Goal: Transaction & Acquisition: Download file/media

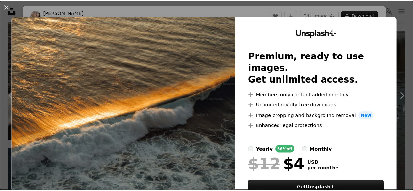
scroll to position [326, 0]
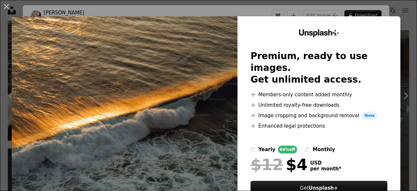
drag, startPoint x: 395, startPoint y: 11, endPoint x: 392, endPoint y: 16, distance: 5.5
click at [395, 12] on div "An X shape Unsplash+ Premium, ready to use images. Get unlimited access. A plus…" at bounding box center [208, 95] width 417 height 191
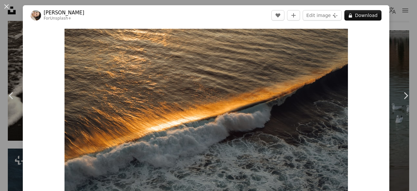
click at [6, 51] on div "An X shape Chevron left Chevron right [PERSON_NAME] For Unsplash+ A heart A plu…" at bounding box center [208, 95] width 417 height 191
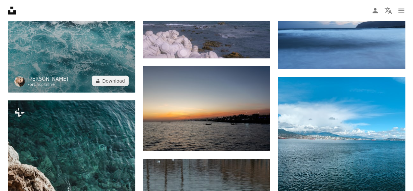
scroll to position [587, 0]
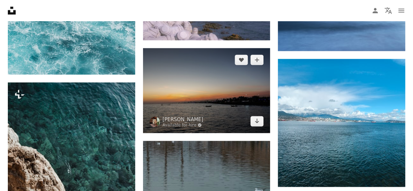
click at [217, 101] on img at bounding box center [206, 90] width 127 height 85
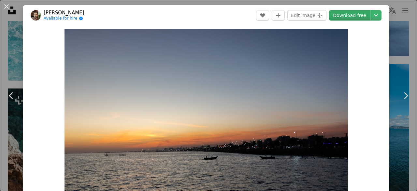
click at [348, 14] on link "Download free" at bounding box center [349, 15] width 41 height 10
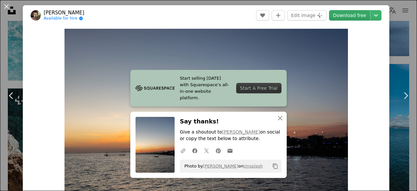
click at [355, 14] on link "Download free" at bounding box center [349, 15] width 41 height 10
drag, startPoint x: 402, startPoint y: 19, endPoint x: 397, endPoint y: 24, distance: 7.6
click at [402, 19] on div "An X shape Chevron left Chevron right Start selling [DATE] with Squarespace’s a…" at bounding box center [208, 95] width 417 height 191
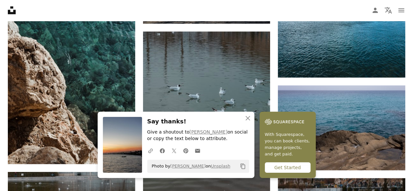
scroll to position [718, 0]
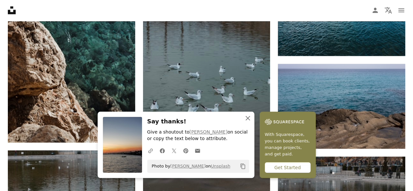
click at [248, 119] on icon "button" at bounding box center [247, 118] width 5 height 5
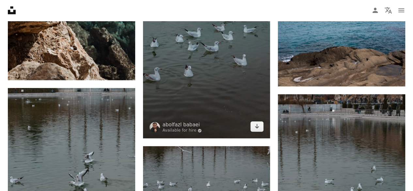
scroll to position [783, 0]
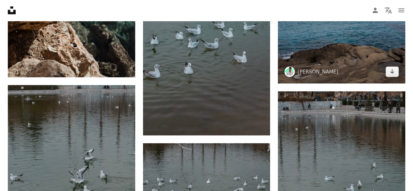
click at [313, 63] on img at bounding box center [341, 41] width 127 height 85
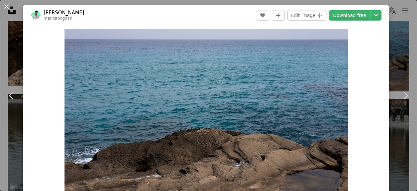
click at [394, 56] on div "An X shape Chevron left Chevron right [PERSON_NAME] maricabogdan A heart A plus…" at bounding box center [208, 95] width 417 height 191
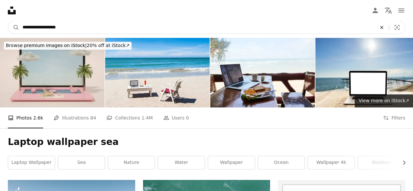
click at [379, 27] on icon "An X shape" at bounding box center [381, 27] width 14 height 5
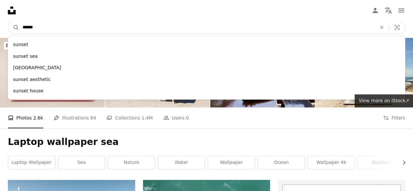
type input "******"
click at [8, 21] on button "A magnifying glass" at bounding box center [13, 27] width 11 height 12
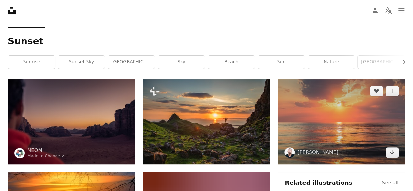
scroll to position [33, 0]
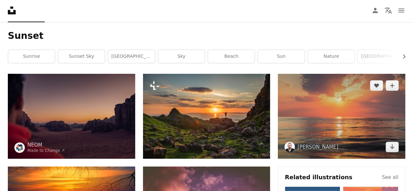
click at [389, 126] on img at bounding box center [341, 116] width 127 height 85
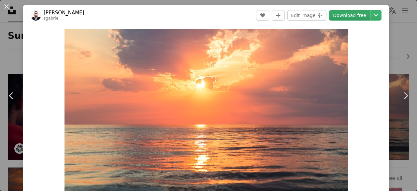
click at [347, 10] on link "Download free" at bounding box center [349, 15] width 41 height 10
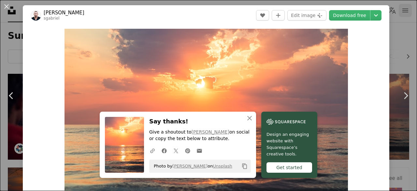
click at [404, 11] on div "An X shape Chevron left Chevron right An X shape Close Say thanks! Give a shout…" at bounding box center [208, 95] width 417 height 191
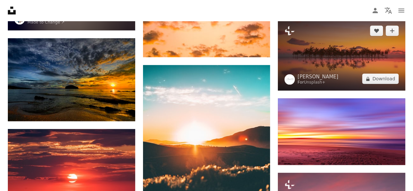
scroll to position [359, 0]
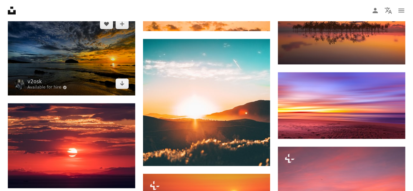
click at [96, 45] on img at bounding box center [71, 53] width 127 height 83
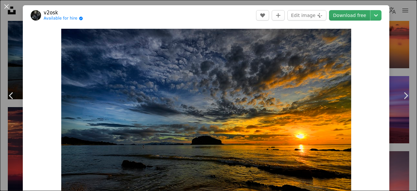
click at [347, 13] on link "Download free" at bounding box center [349, 15] width 41 height 10
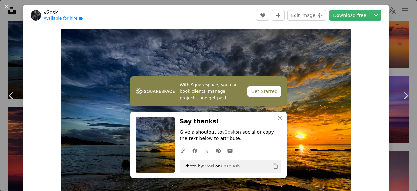
click at [401, 64] on div "An X shape Chevron left Chevron right With Squarespace, you can book clients, m…" at bounding box center [208, 95] width 417 height 191
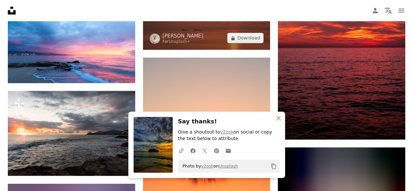
scroll to position [522, 0]
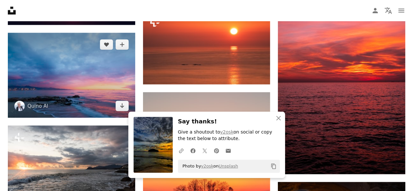
click at [99, 94] on img at bounding box center [71, 75] width 127 height 85
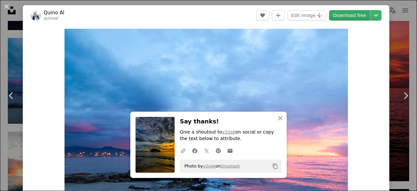
click at [346, 14] on link "Download free" at bounding box center [349, 15] width 41 height 10
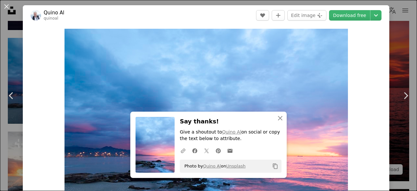
click at [393, 49] on div "An X shape Chevron left Chevron right An X shape Close Say thanks! Give a shout…" at bounding box center [208, 95] width 417 height 191
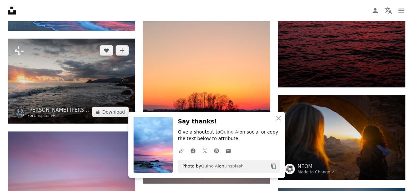
scroll to position [620, 0]
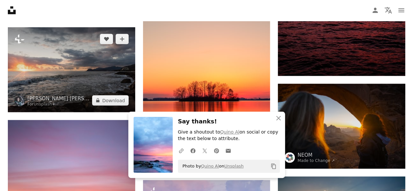
click at [100, 77] on img at bounding box center [71, 69] width 127 height 85
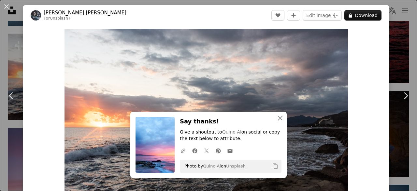
click at [391, 27] on div "An X shape Chevron left Chevron right An X shape Close Say thanks! Give a shout…" at bounding box center [208, 95] width 417 height 191
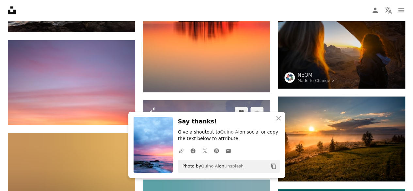
scroll to position [750, 0]
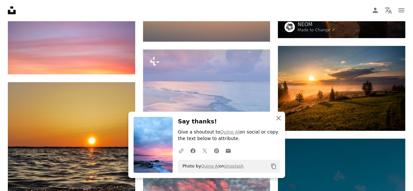
click at [276, 116] on icon "button" at bounding box center [278, 118] width 5 height 5
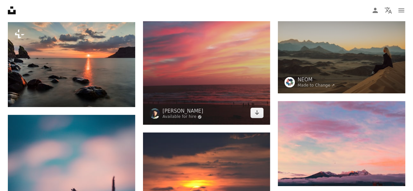
scroll to position [2120, 0]
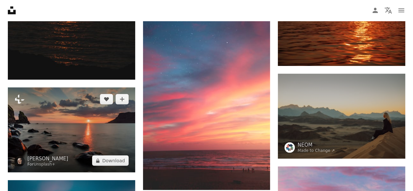
click at [90, 129] on img at bounding box center [71, 129] width 127 height 85
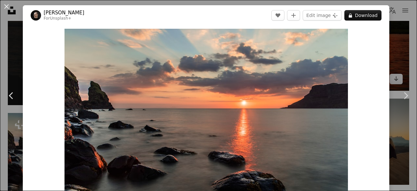
click at [387, 23] on div "An X shape Chevron left Chevron right [PERSON_NAME] For Unsplash+ A heart A plu…" at bounding box center [208, 95] width 417 height 191
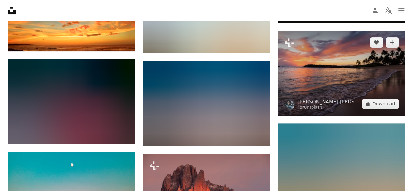
scroll to position [2544, 0]
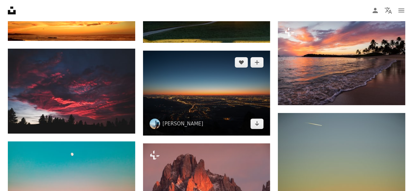
click at [239, 107] on img at bounding box center [206, 93] width 127 height 85
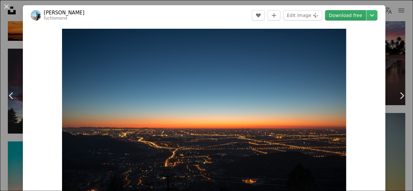
click at [355, 11] on link "Download free" at bounding box center [345, 15] width 41 height 10
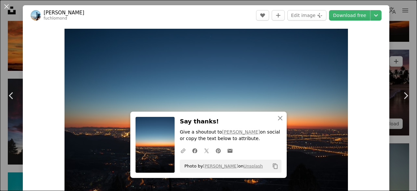
click at [393, 52] on div "An X shape Chevron left Chevron right An X shape Close Say thanks! Give a shout…" at bounding box center [208, 95] width 417 height 191
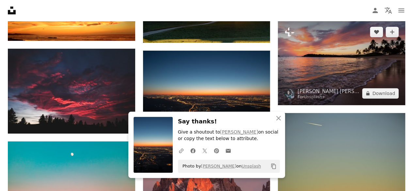
scroll to position [2577, 0]
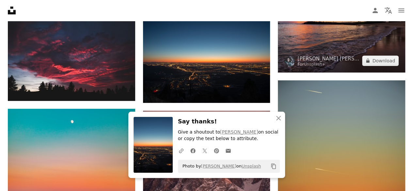
click at [295, 56] on span "[PERSON_NAME] [PERSON_NAME] For Unsplash+" at bounding box center [321, 61] width 75 height 12
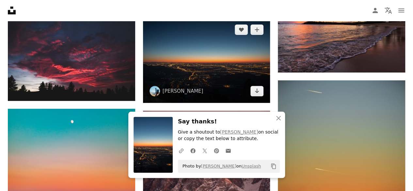
click at [257, 48] on img at bounding box center [206, 60] width 127 height 85
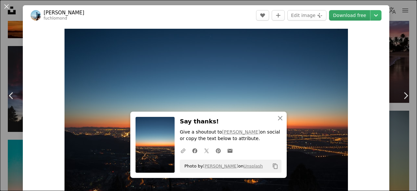
click at [341, 15] on link "Download free" at bounding box center [349, 15] width 41 height 10
click at [217, 73] on img "Zoom in on this image" at bounding box center [207, 123] width 284 height 189
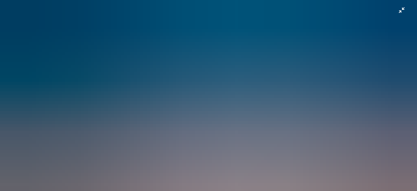
scroll to position [41, 0]
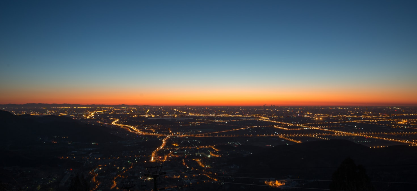
click at [361, 8] on img "Zoom out on this image" at bounding box center [209, 98] width 418 height 279
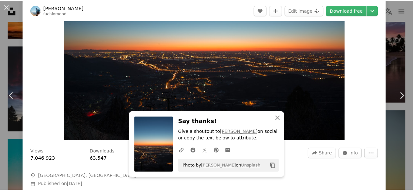
scroll to position [125, 0]
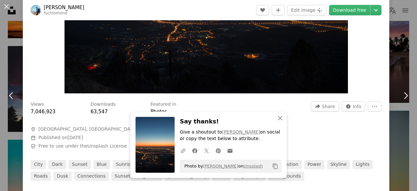
click at [393, 24] on div "An X shape Chevron left Chevron right An X shape Close Say thanks! Give a shout…" at bounding box center [208, 95] width 417 height 191
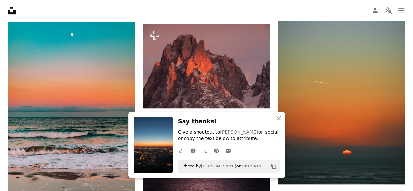
scroll to position [2674, 0]
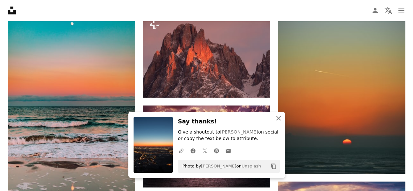
click at [280, 116] on icon "An X shape" at bounding box center [278, 118] width 8 height 8
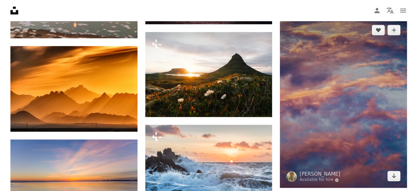
scroll to position [2707, 0]
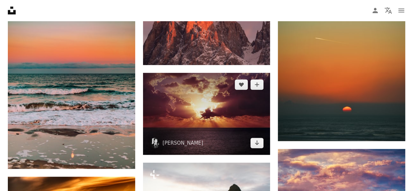
click at [247, 96] on img at bounding box center [206, 114] width 127 height 82
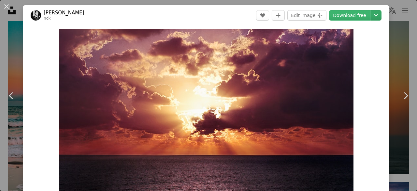
click at [357, 12] on link "Download free" at bounding box center [349, 15] width 41 height 10
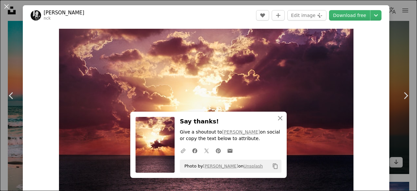
click at [392, 23] on div "An X shape Chevron left Chevron right An X shape Close Say thanks! Give a shout…" at bounding box center [208, 95] width 417 height 191
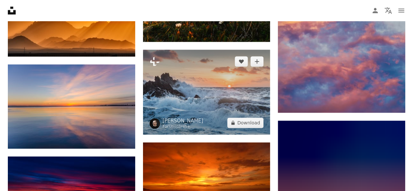
scroll to position [2903, 0]
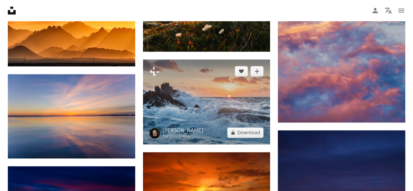
click at [214, 76] on img at bounding box center [206, 101] width 127 height 85
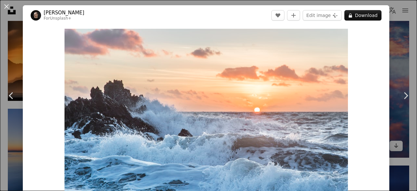
click at [396, 32] on div "An X shape Chevron left Chevron right [PERSON_NAME] For Unsplash+ A heart A plu…" at bounding box center [208, 95] width 417 height 191
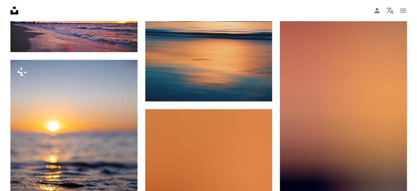
scroll to position [4175, 0]
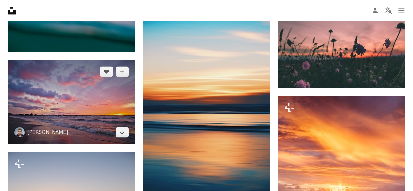
click at [72, 81] on img at bounding box center [71, 102] width 127 height 84
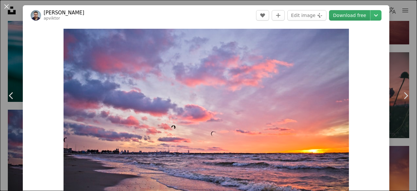
click at [350, 15] on link "Download free" at bounding box center [349, 15] width 41 height 10
